Goal: Task Accomplishment & Management: Manage account settings

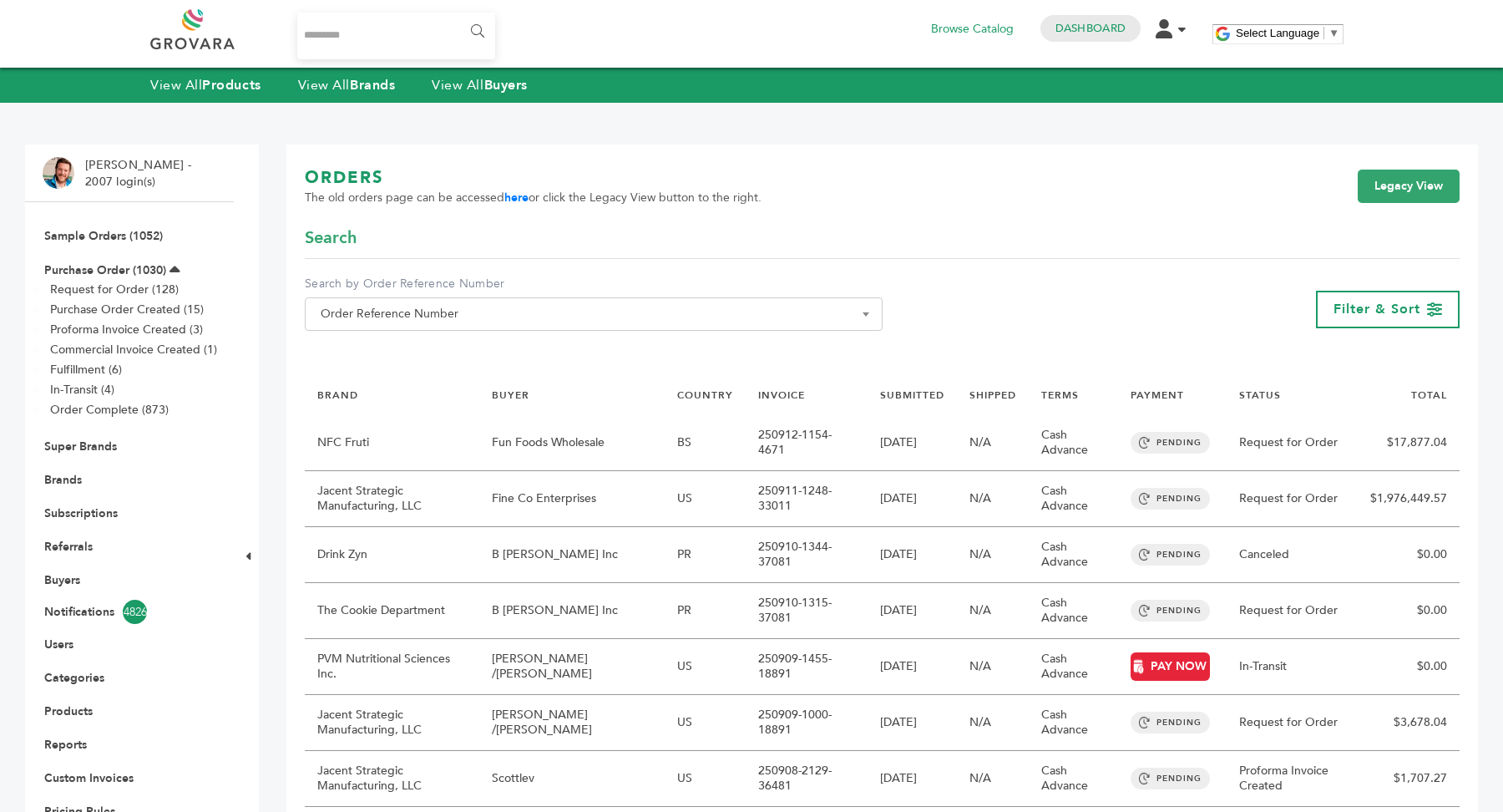
click at [64, 488] on li "Brands" at bounding box center [129, 478] width 174 height 33
click at [71, 478] on link "Brands" at bounding box center [63, 479] width 37 height 16
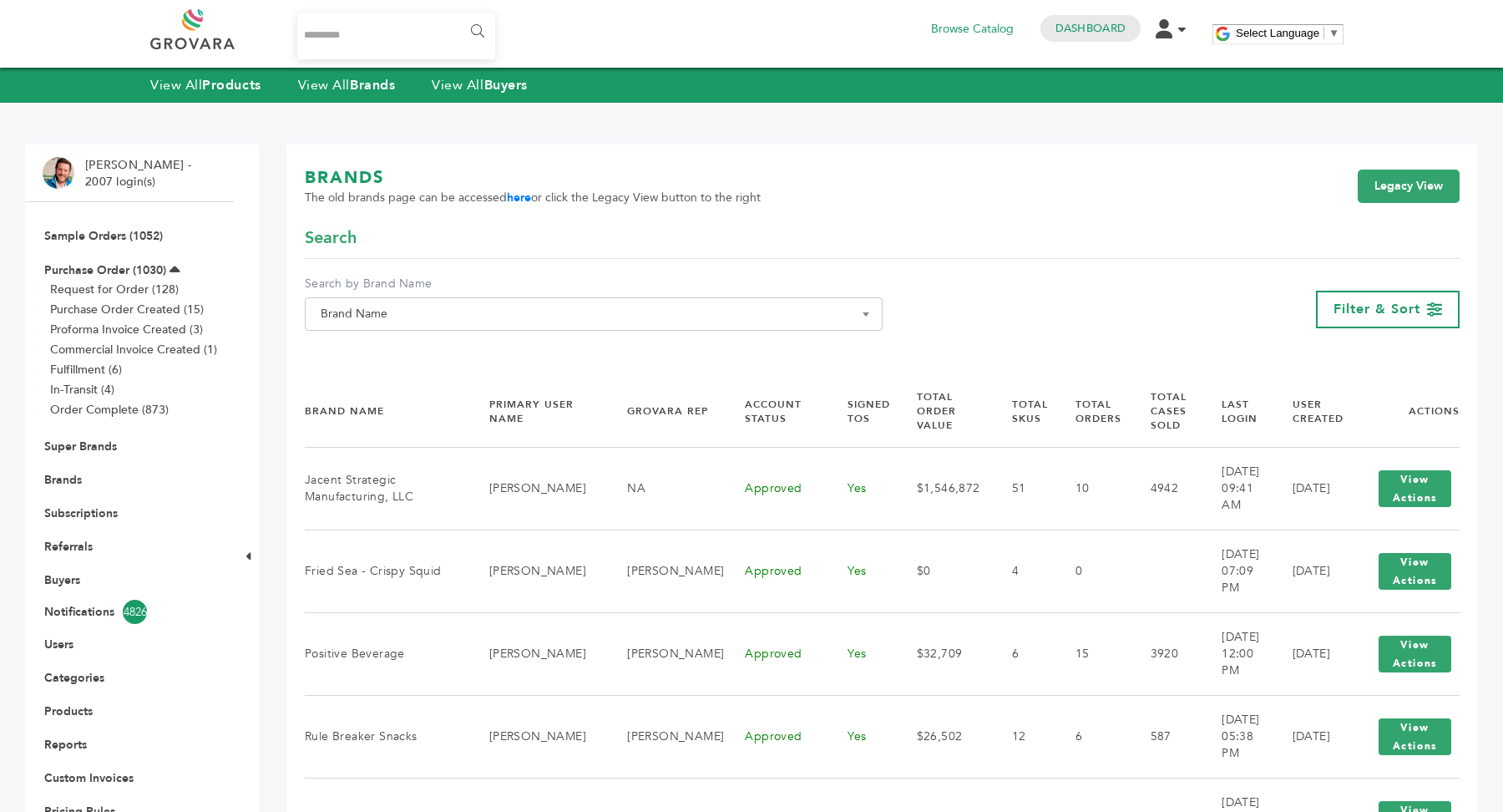
click at [436, 314] on span "Brand Name" at bounding box center [594, 314] width 560 height 24
click at [427, 351] on input "Search" at bounding box center [594, 344] width 570 height 21
type input "**"
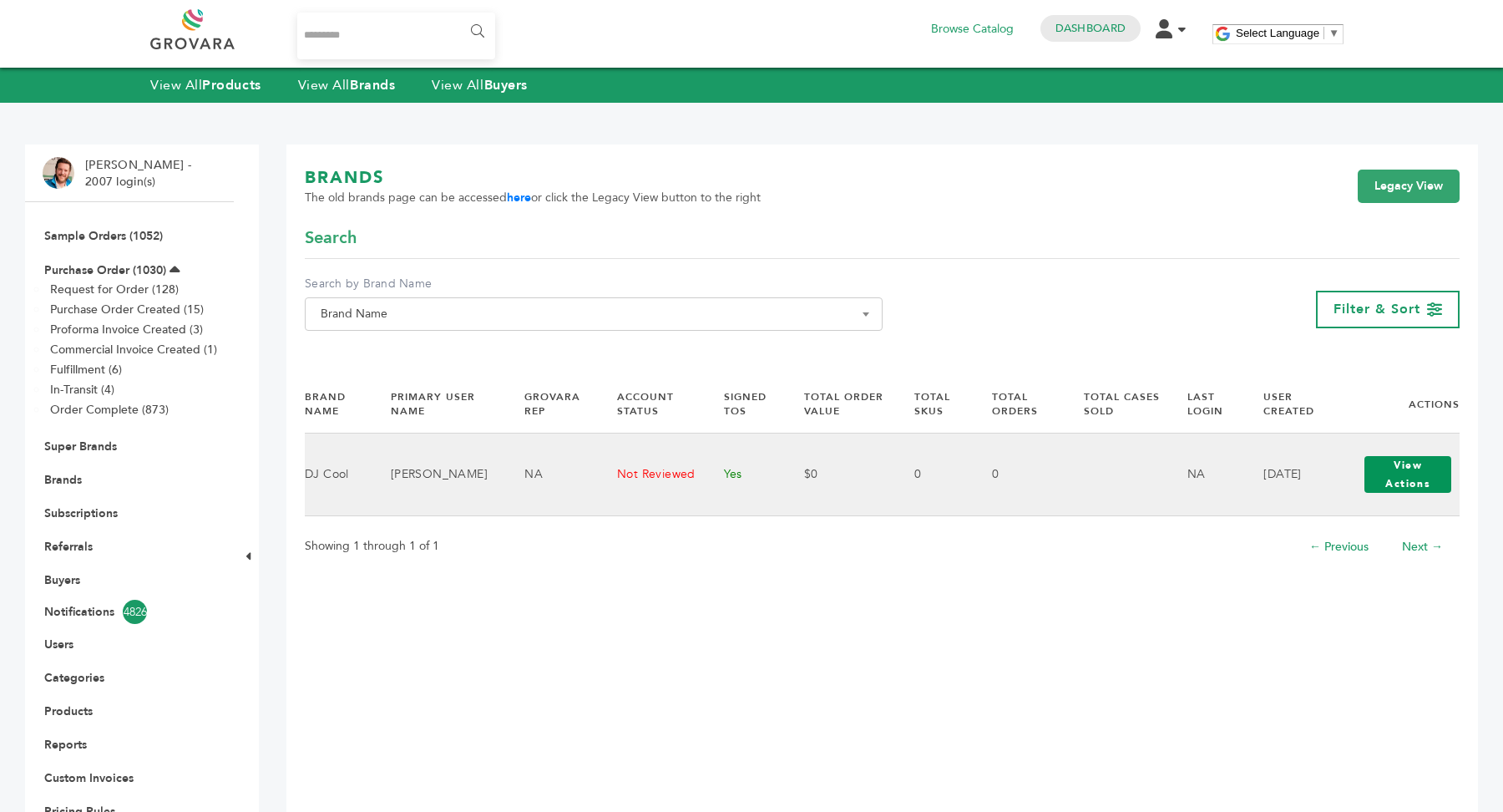
click at [1386, 475] on button "View Actions" at bounding box center [1407, 473] width 87 height 36
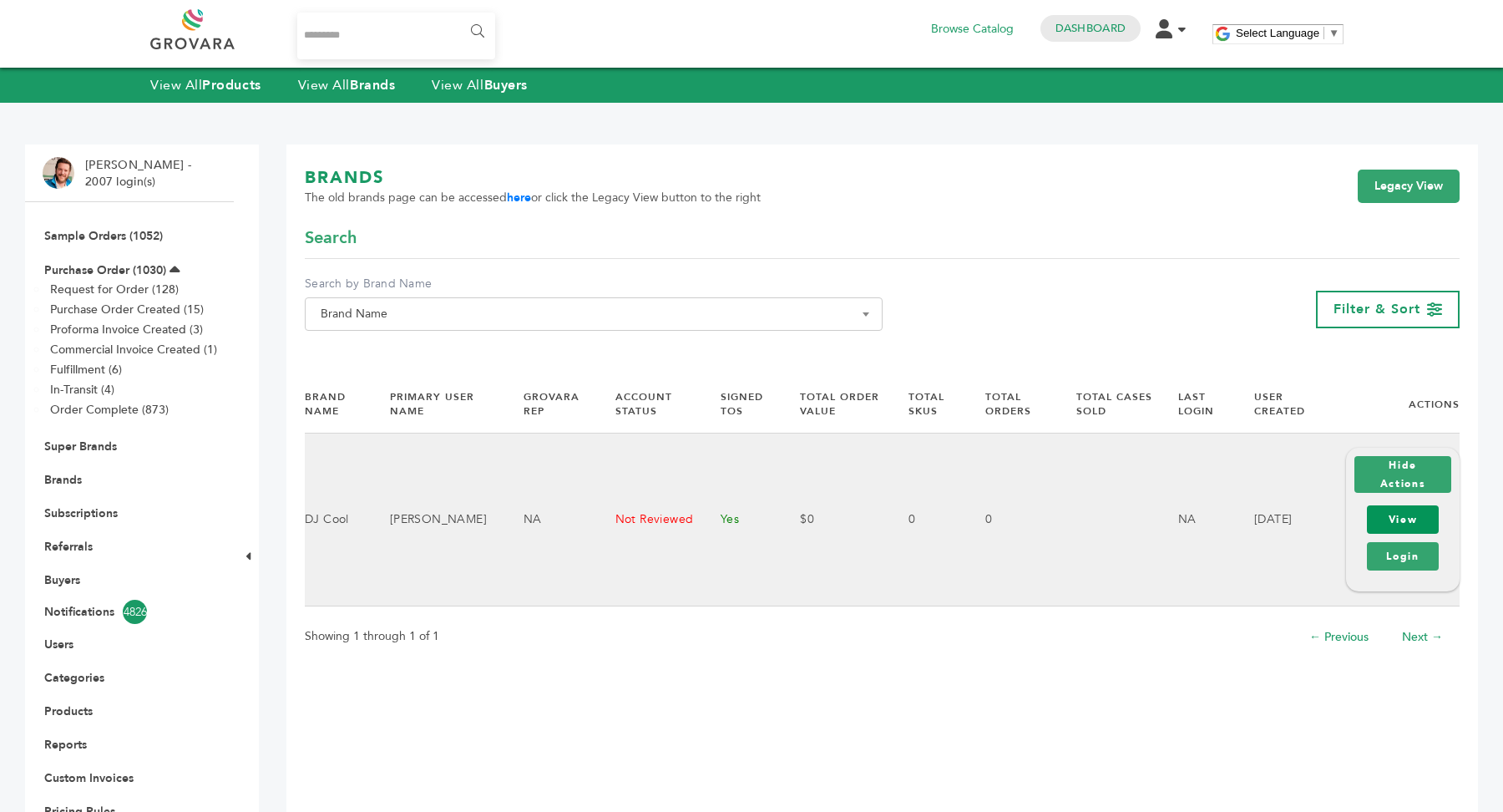
click at [1423, 520] on link "View" at bounding box center [1402, 520] width 72 height 29
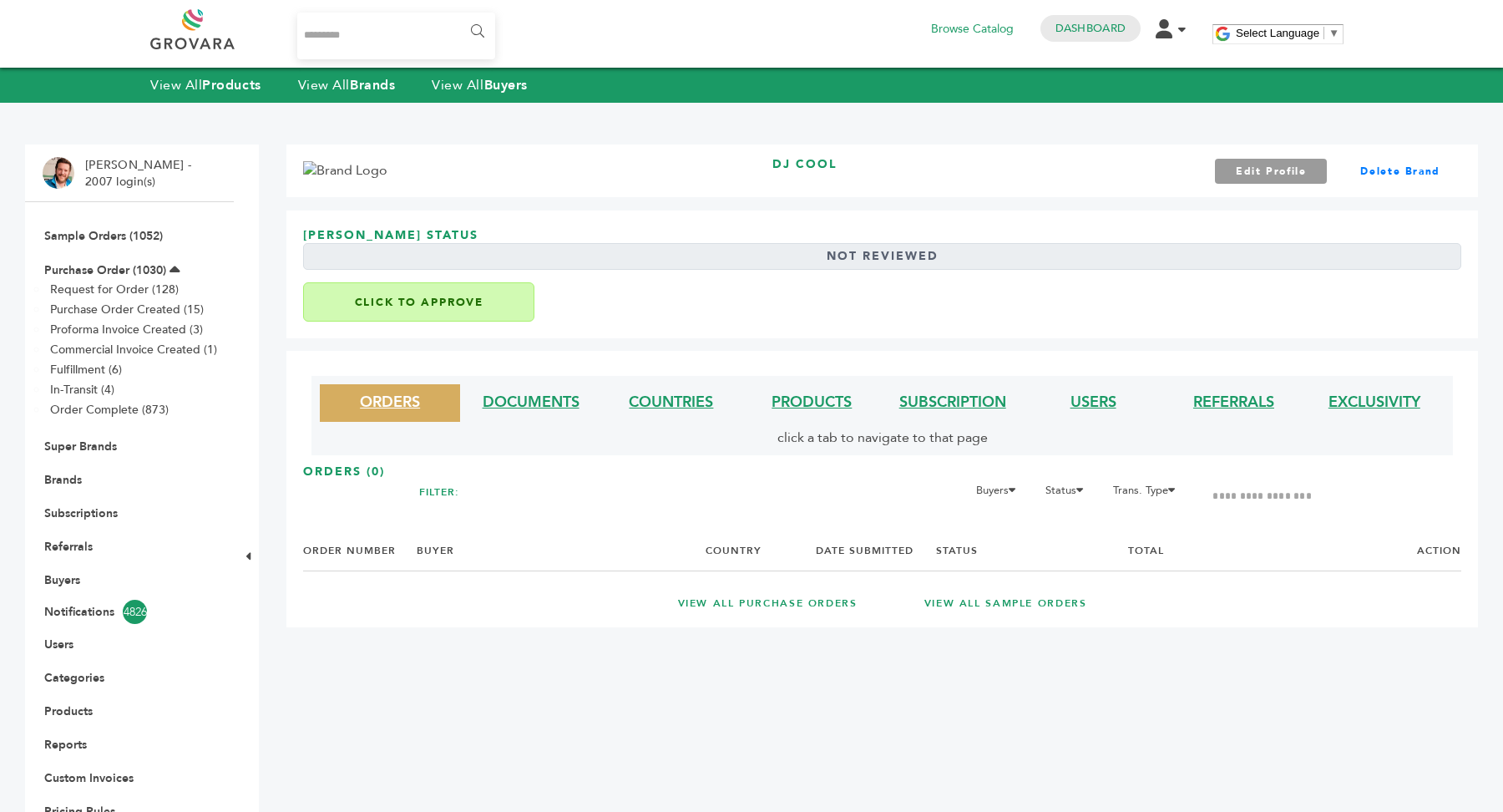
click at [465, 300] on button "Click to Approve" at bounding box center [418, 301] width 231 height 39
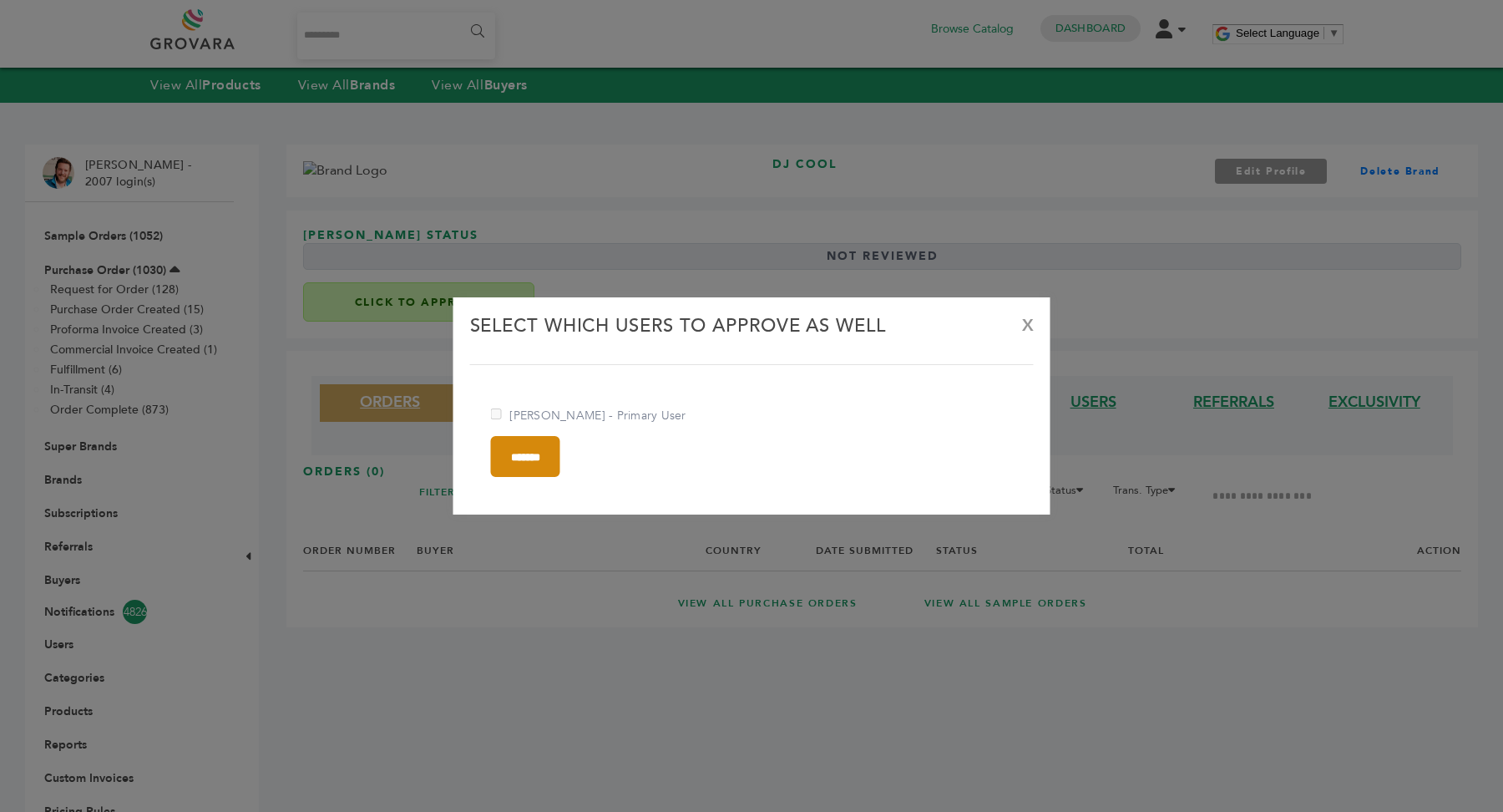
click at [543, 461] on input "*******" at bounding box center [526, 456] width 69 height 41
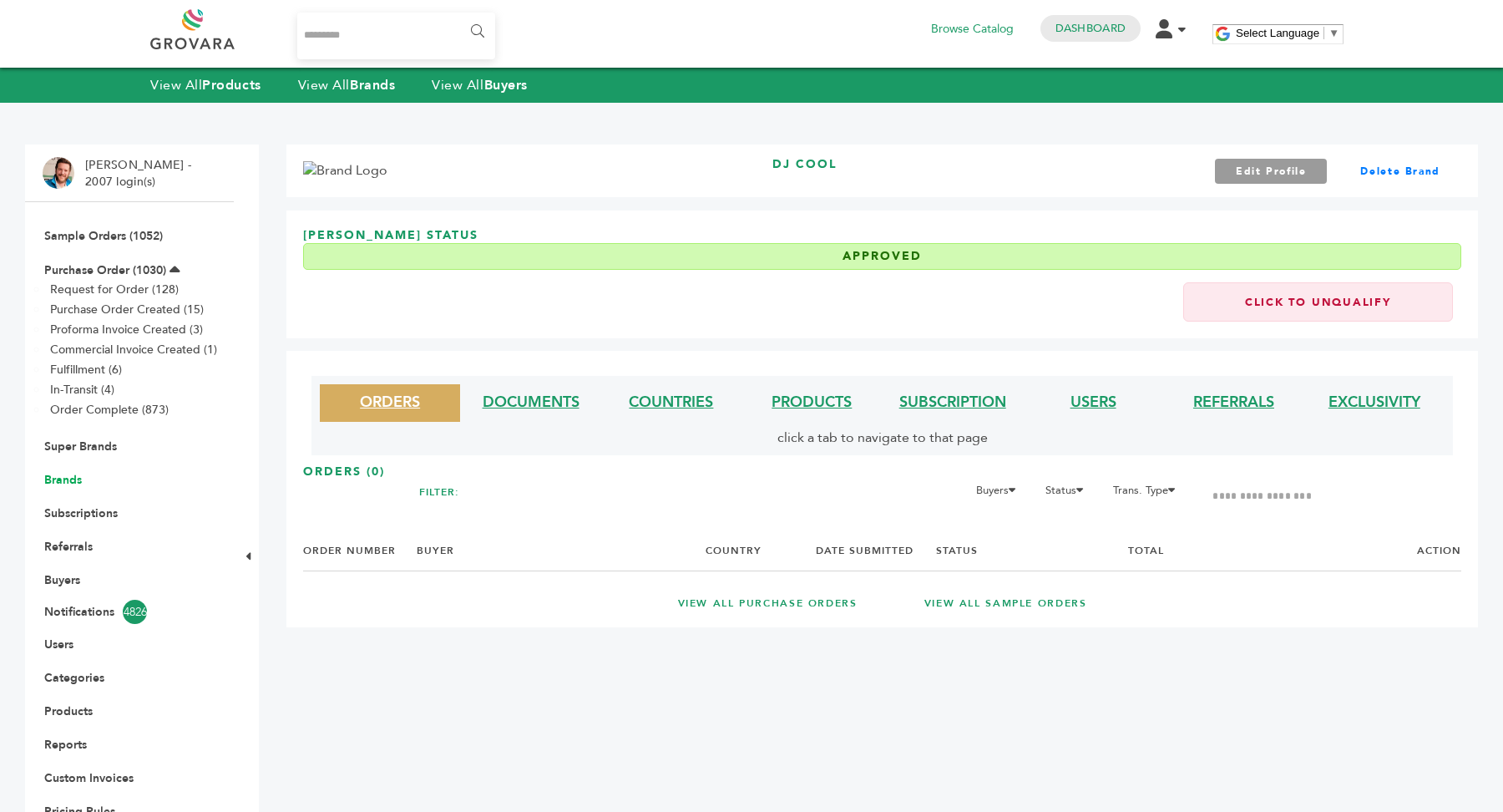
click at [60, 479] on link "Brands" at bounding box center [63, 479] width 37 height 16
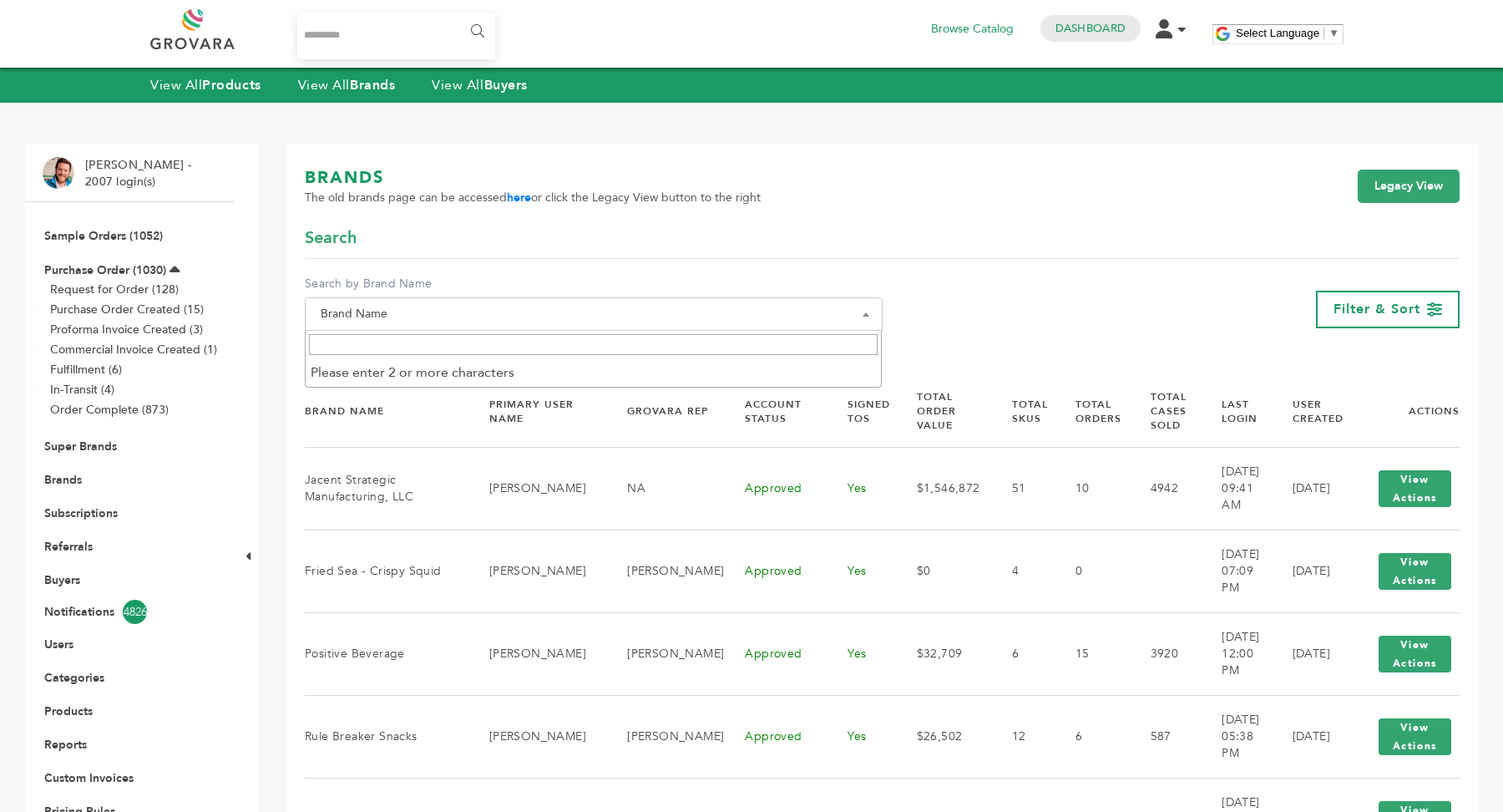
click at [535, 320] on span "Brand Name" at bounding box center [594, 314] width 560 height 24
click at [498, 355] on input "Search" at bounding box center [594, 344] width 570 height 21
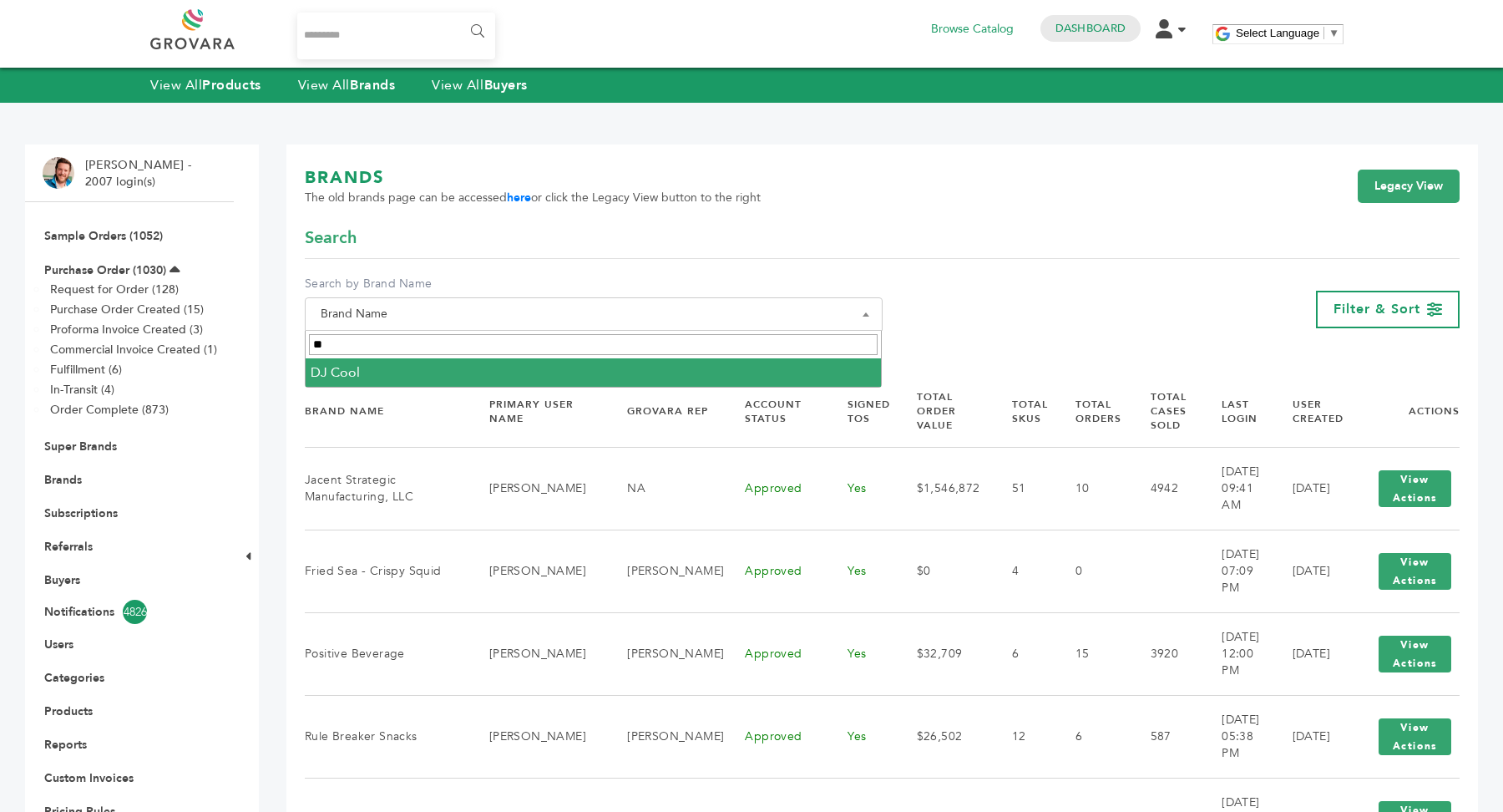
type input "**"
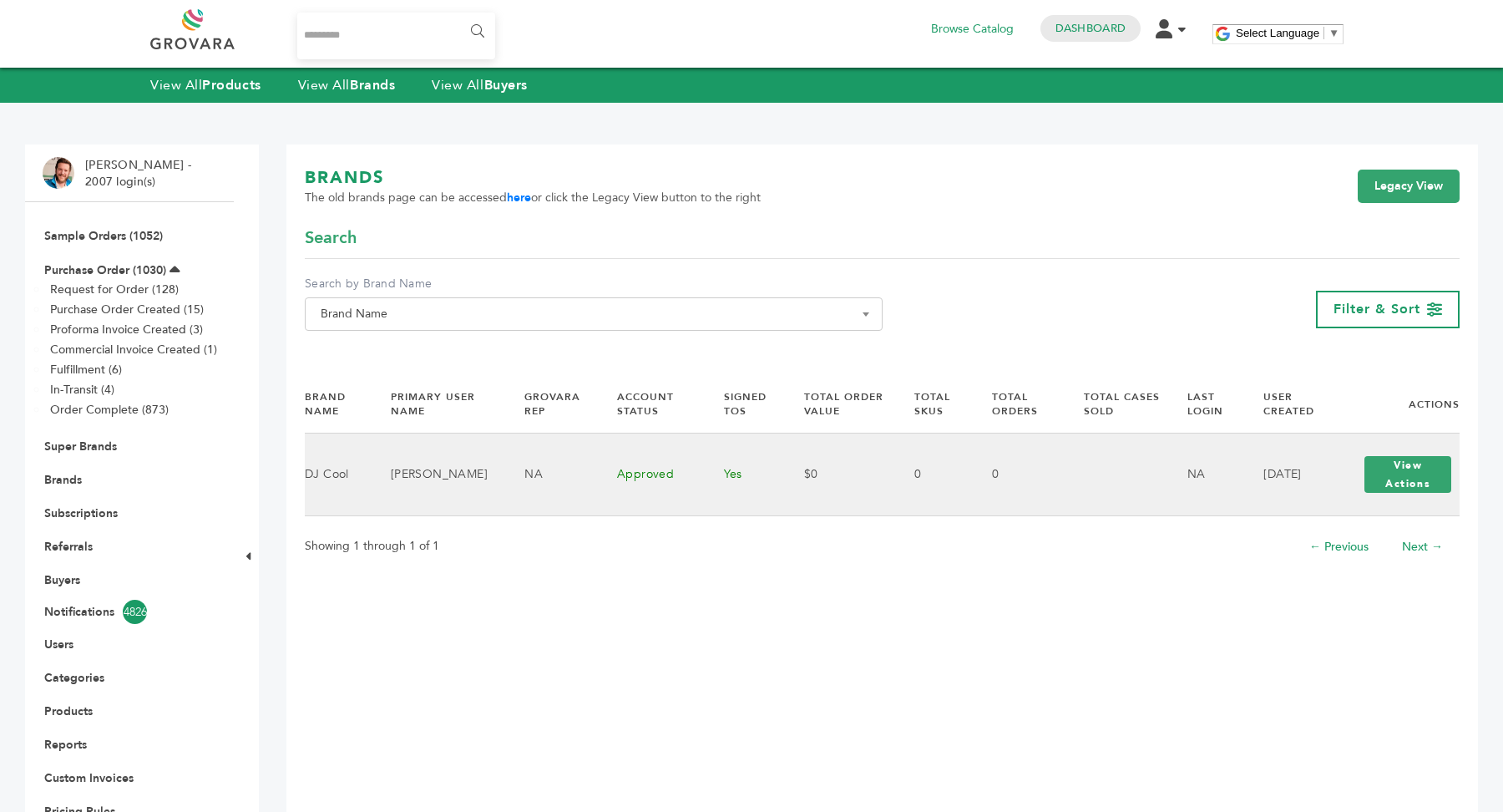
click at [1252, 490] on td "09/12/2025" at bounding box center [1288, 475] width 92 height 83
click at [1412, 477] on button "View Actions" at bounding box center [1407, 473] width 87 height 36
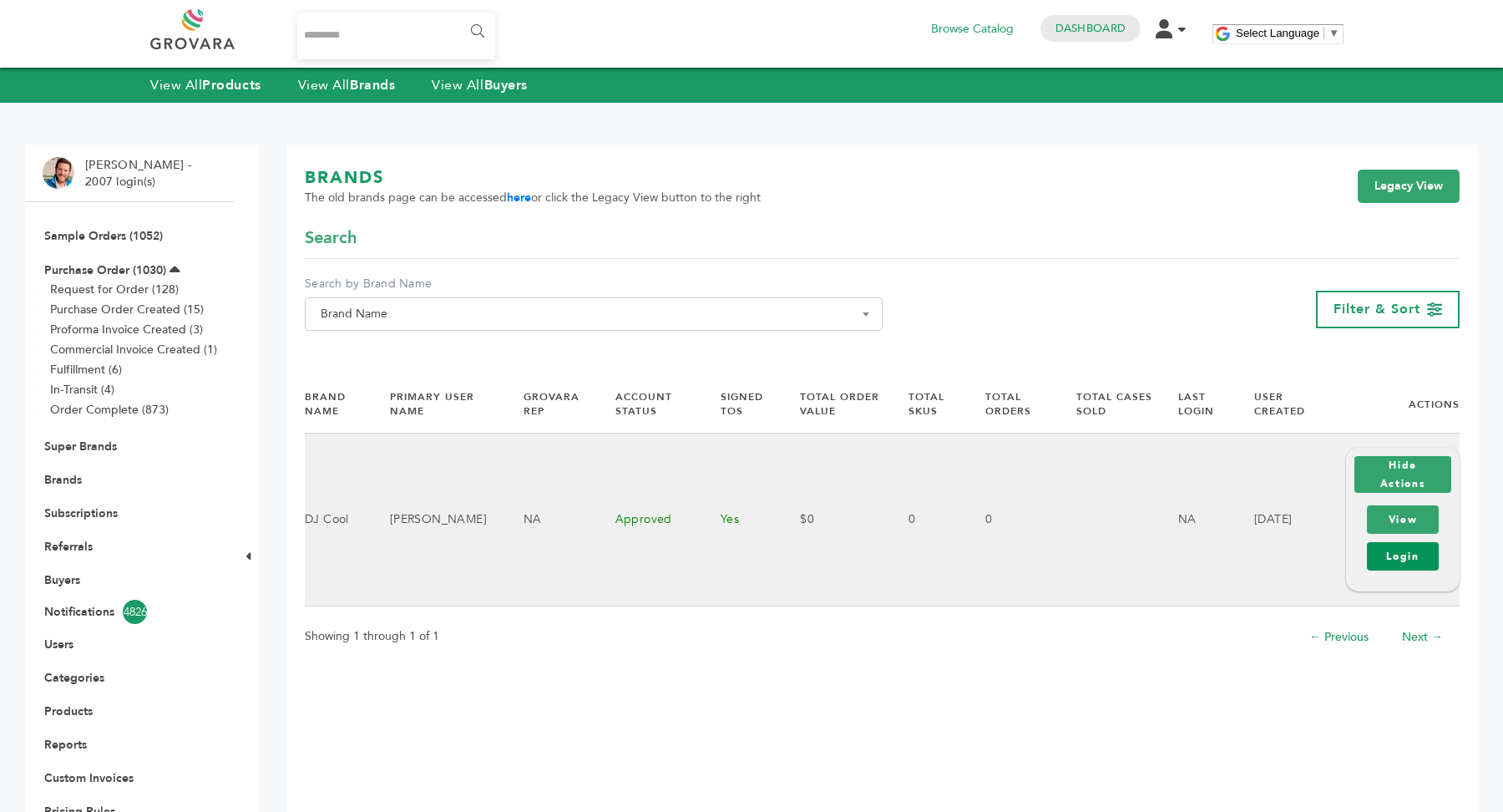
click at [1408, 561] on link "Login" at bounding box center [1402, 556] width 72 height 29
